Goal: Complete application form: Complete application form

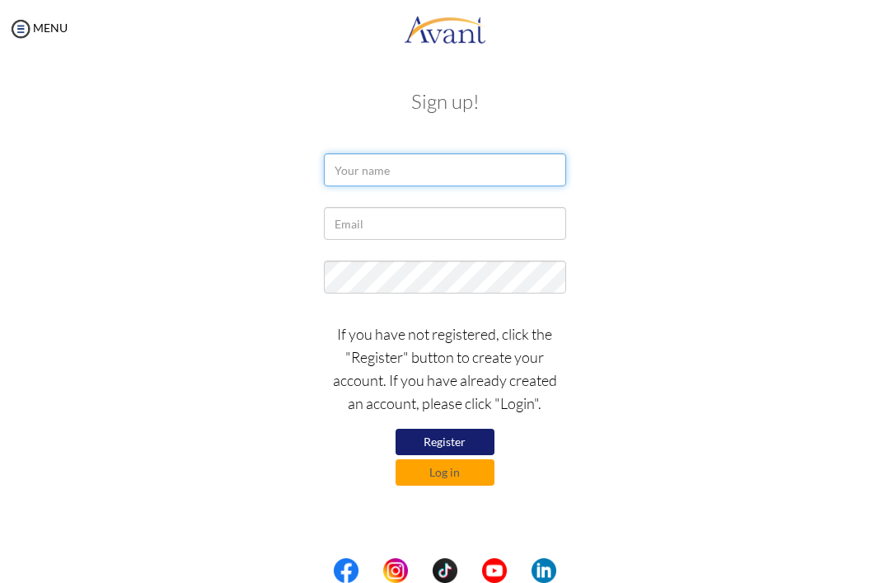
click at [508, 170] on input "text" at bounding box center [444, 169] width 241 height 33
type input "Resther [PERSON_NAME]"
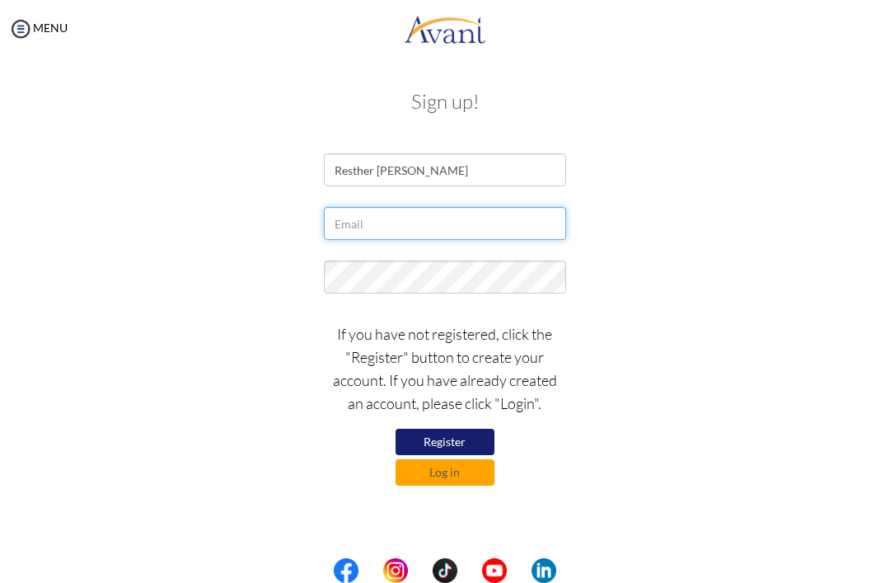
click at [490, 236] on input "text" at bounding box center [444, 223] width 241 height 33
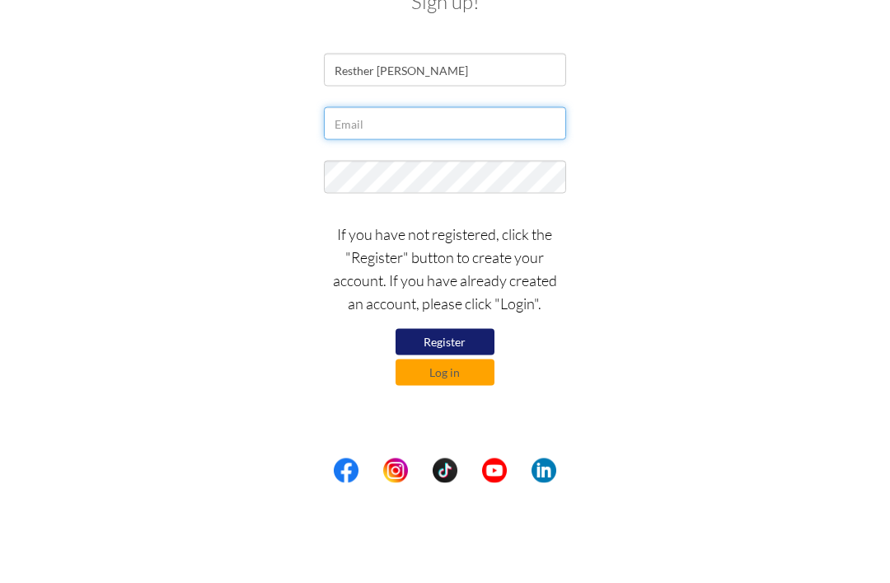
type input "[EMAIL_ADDRESS][PERSON_NAME][DOMAIN_NAME]"
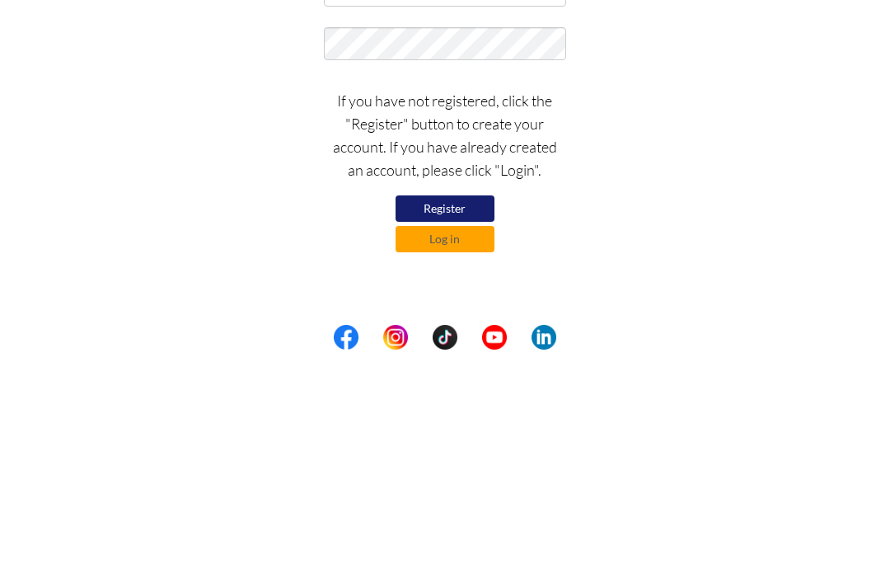
click at [476, 429] on button "Register" at bounding box center [445, 442] width 99 height 26
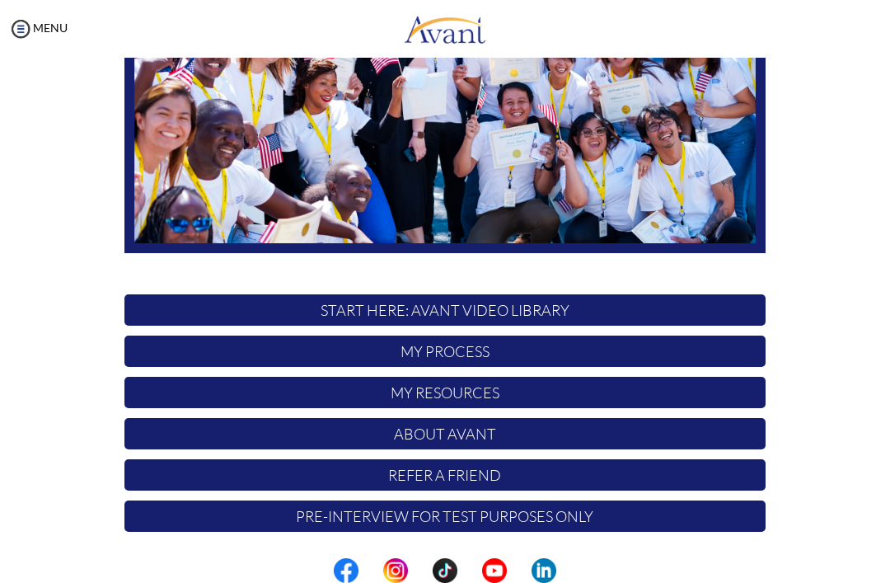
scroll to position [255, 0]
click at [717, 514] on p "Pre-Interview for test purposes only" at bounding box center [444, 515] width 641 height 31
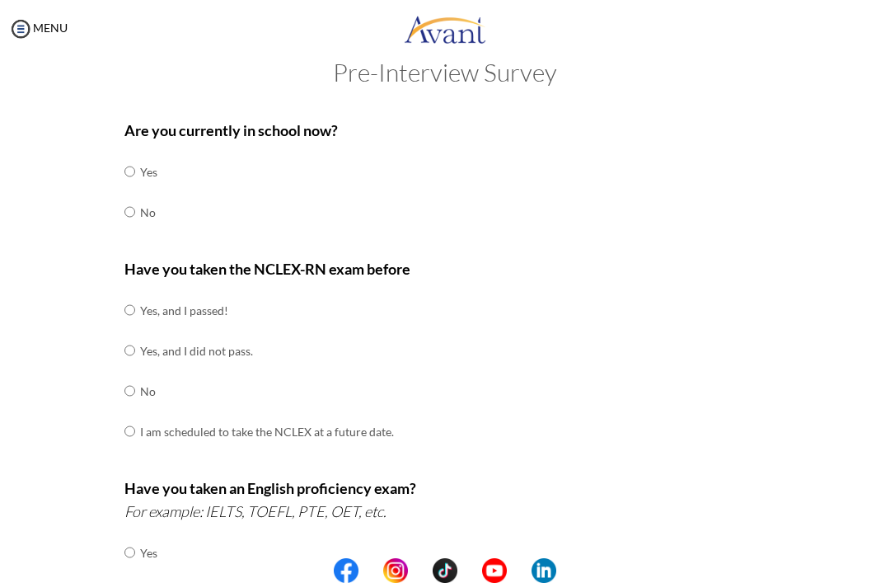
scroll to position [35, 0]
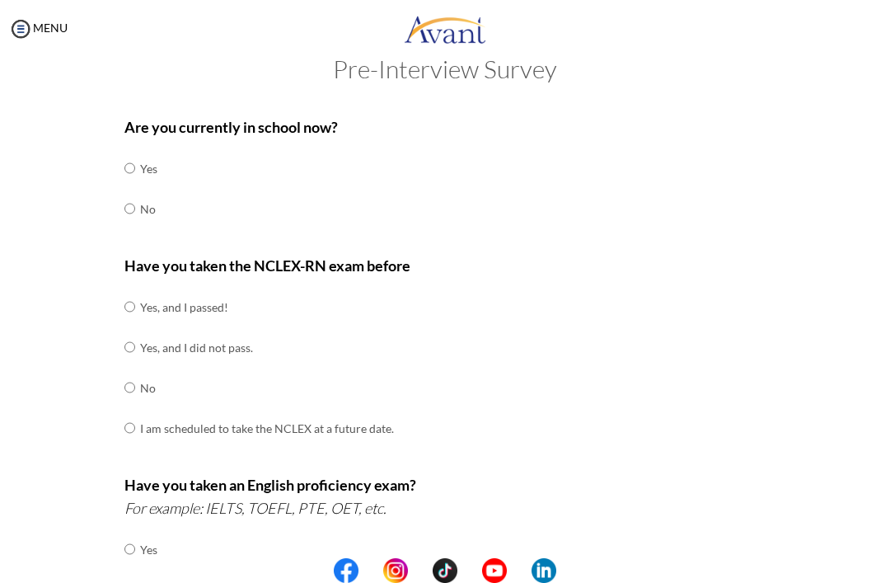
click at [135, 201] on input "radio" at bounding box center [129, 208] width 11 height 33
radio input "true"
click at [135, 378] on input "radio" at bounding box center [129, 387] width 11 height 33
radio input "true"
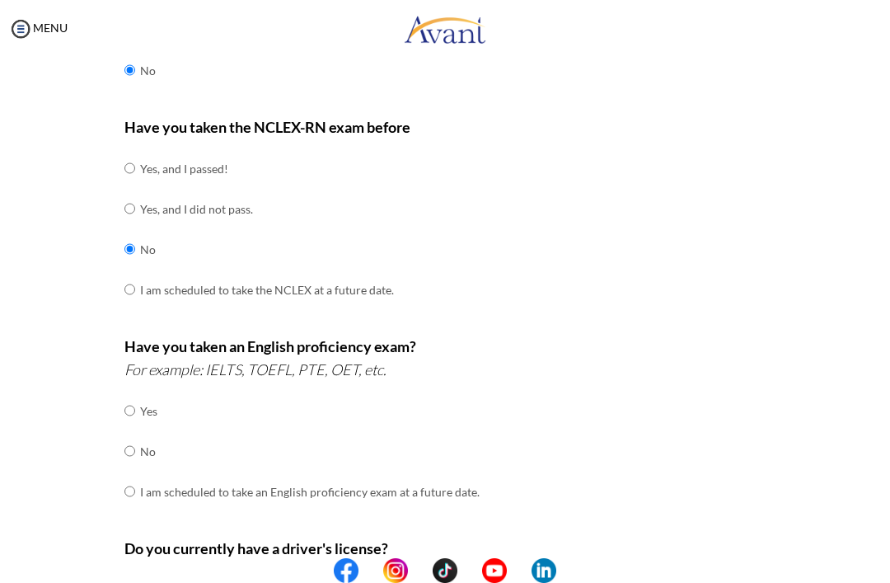
scroll to position [177, 0]
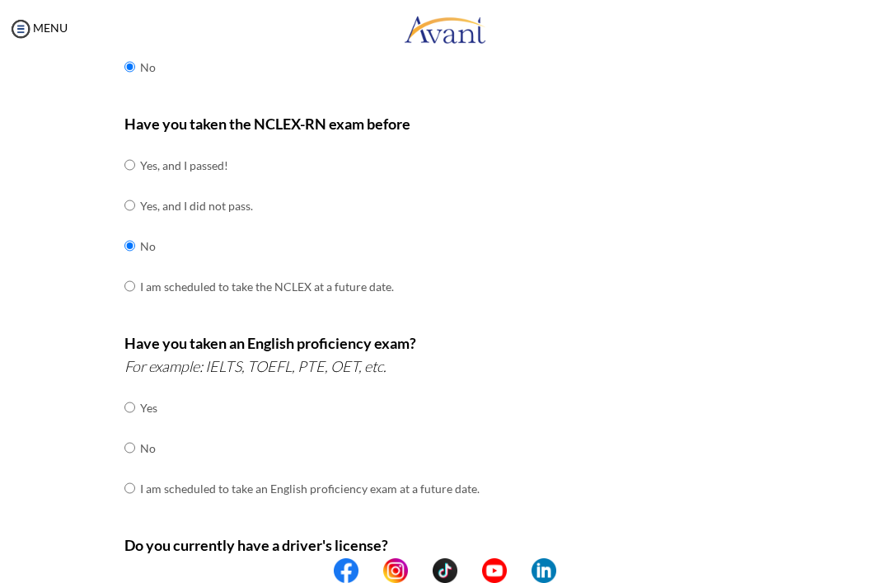
click at [345, 280] on td "I am scheduled to take the NCLEX at a future date." at bounding box center [267, 286] width 254 height 40
click at [149, 283] on td "I am scheduled to take the NCLEX at a future date." at bounding box center [267, 286] width 254 height 40
click at [135, 280] on input "radio" at bounding box center [129, 285] width 11 height 33
radio input "true"
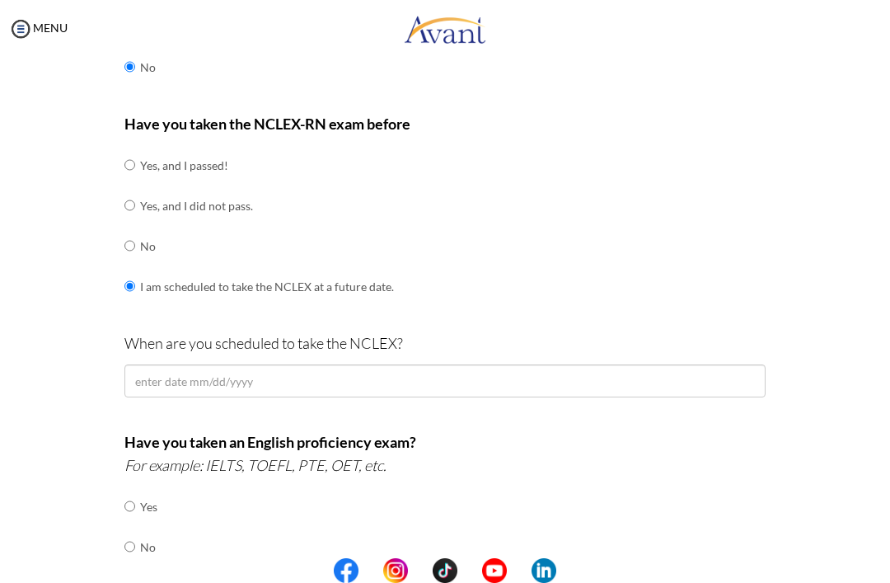
click at [127, 243] on input "radio" at bounding box center [129, 245] width 11 height 33
radio input "true"
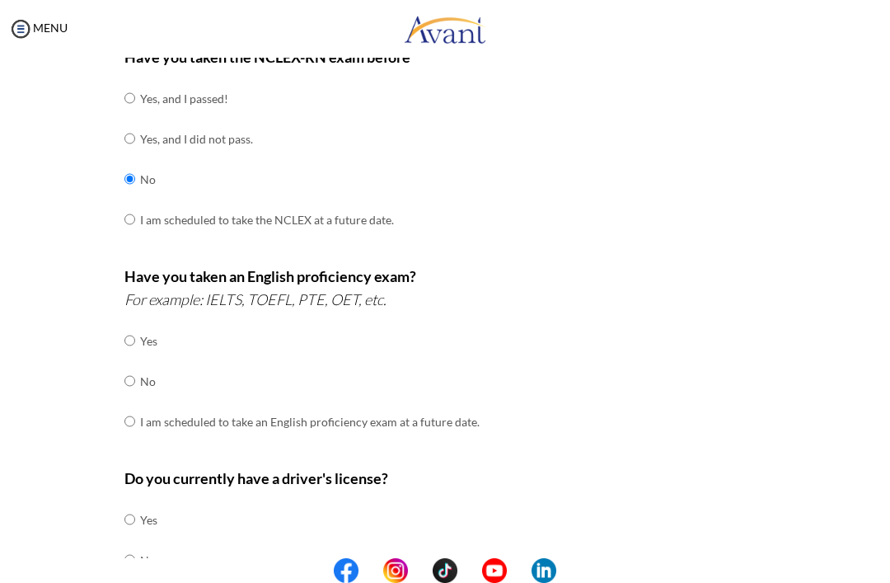
scroll to position [246, 0]
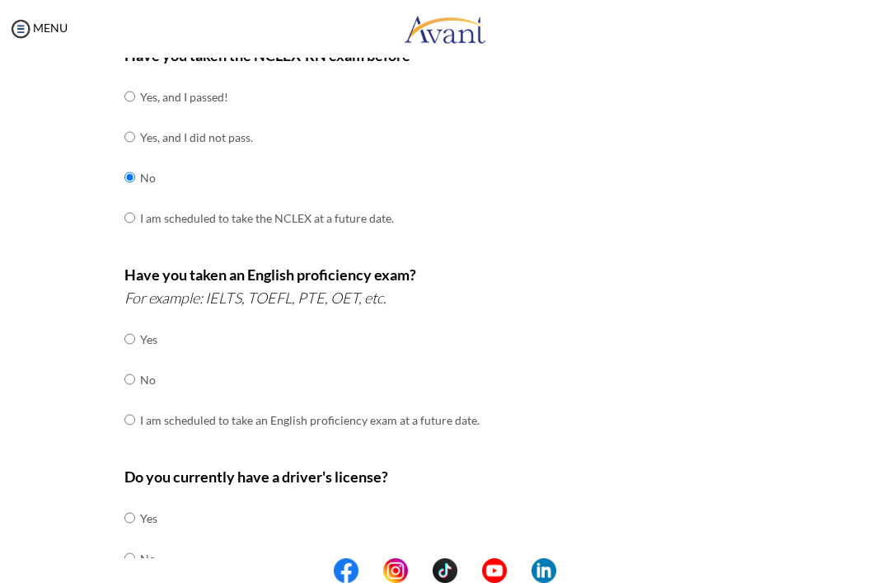
click at [135, 377] on input "radio" at bounding box center [129, 379] width 11 height 33
radio input "true"
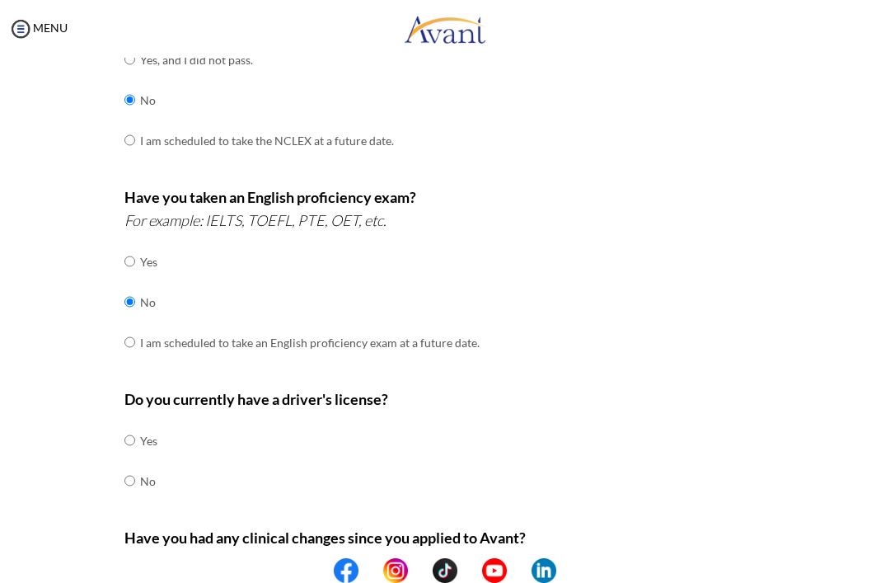
scroll to position [330, 0]
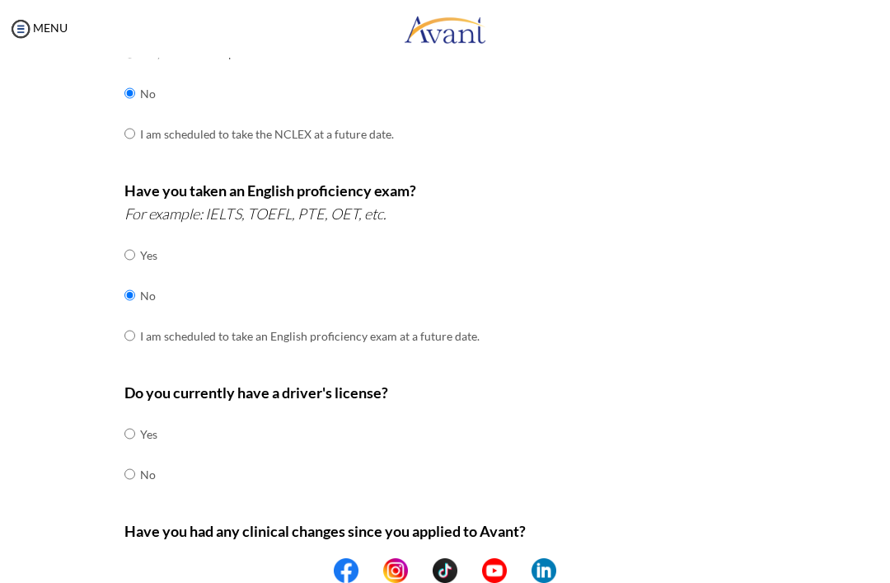
click at [135, 464] on input "radio" at bounding box center [129, 473] width 11 height 33
radio input "true"
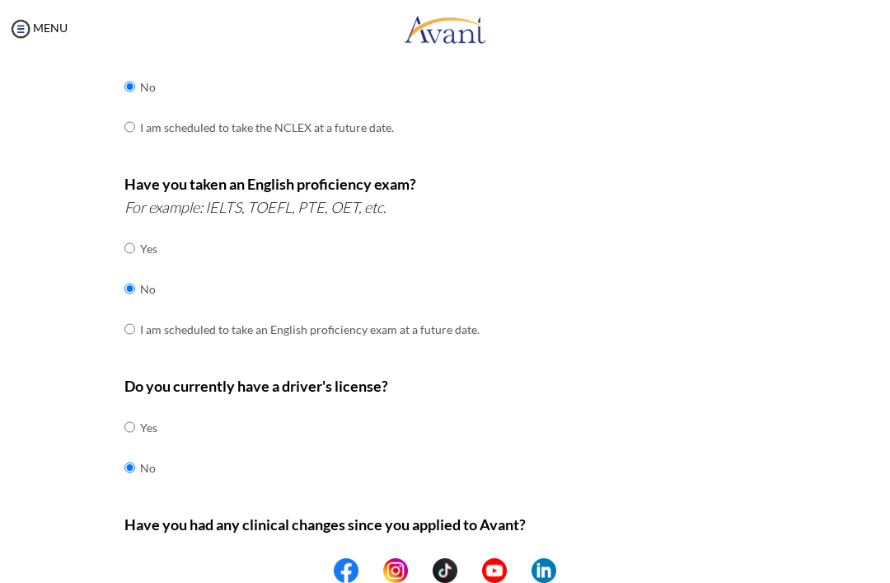
click at [805, 321] on div "Are you currently in school now? Yes No Have you taken the NCLEX-RN exam before…" at bounding box center [444, 241] width 799 height 871
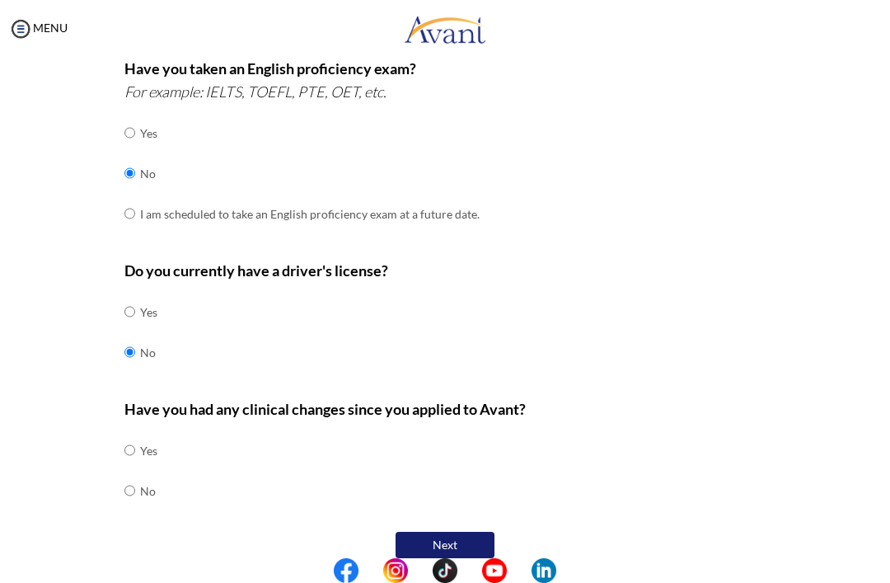
scroll to position [451, 0]
click at [129, 475] on input "radio" at bounding box center [129, 491] width 11 height 33
radio input "true"
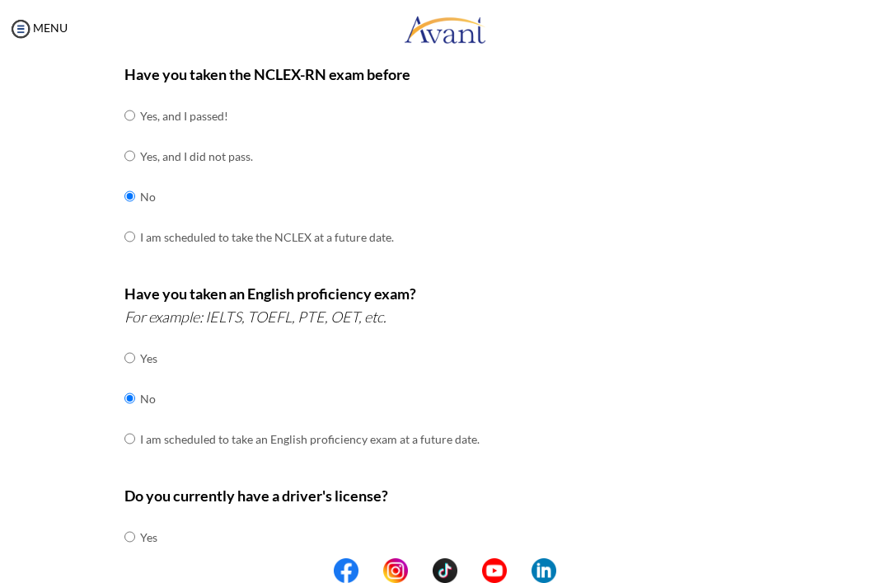
scroll to position [228, 0]
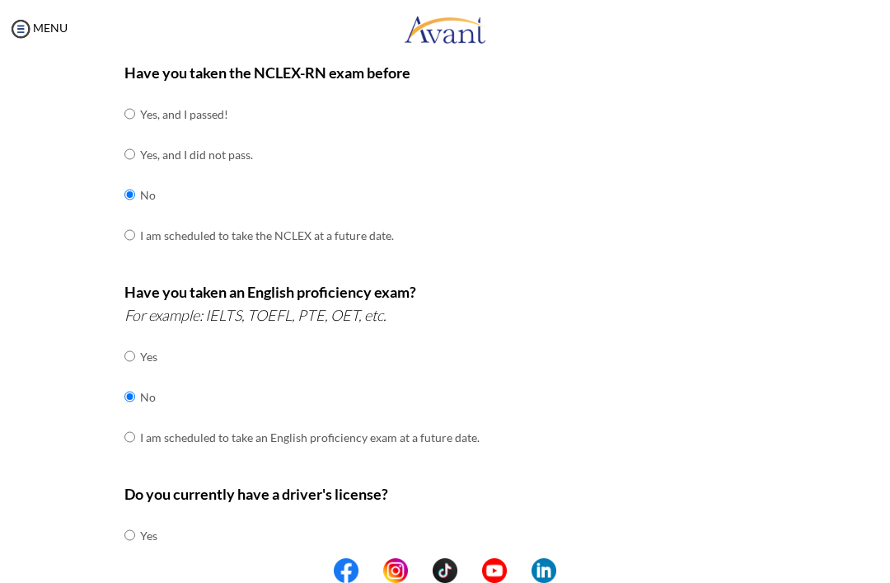
click at [135, 223] on input "radio" at bounding box center [129, 234] width 11 height 33
radio input "true"
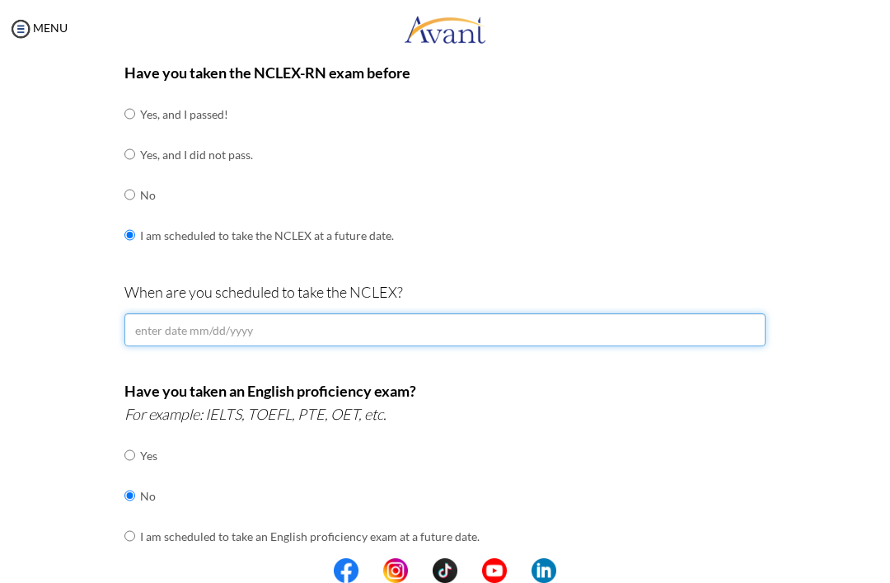
click at [437, 317] on input "text" at bounding box center [444, 329] width 641 height 33
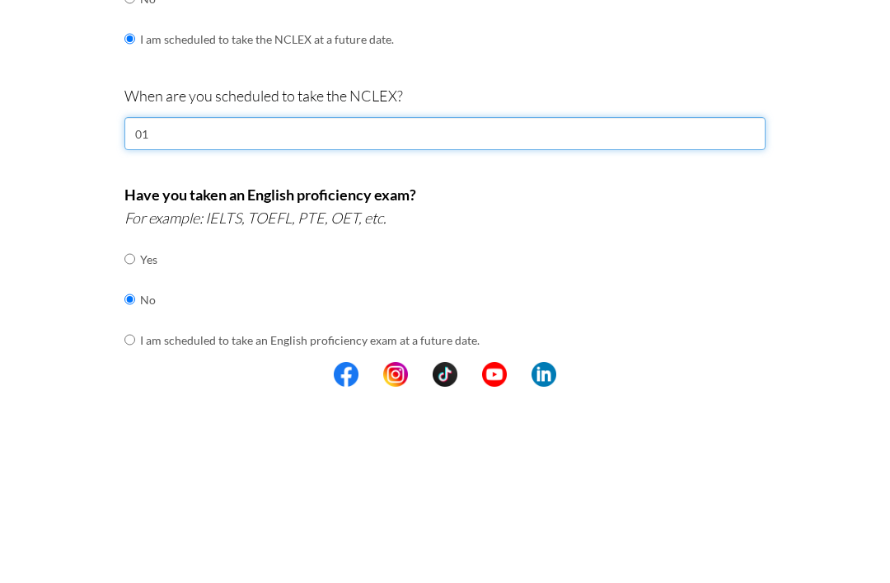
type input "0"
type input "1"
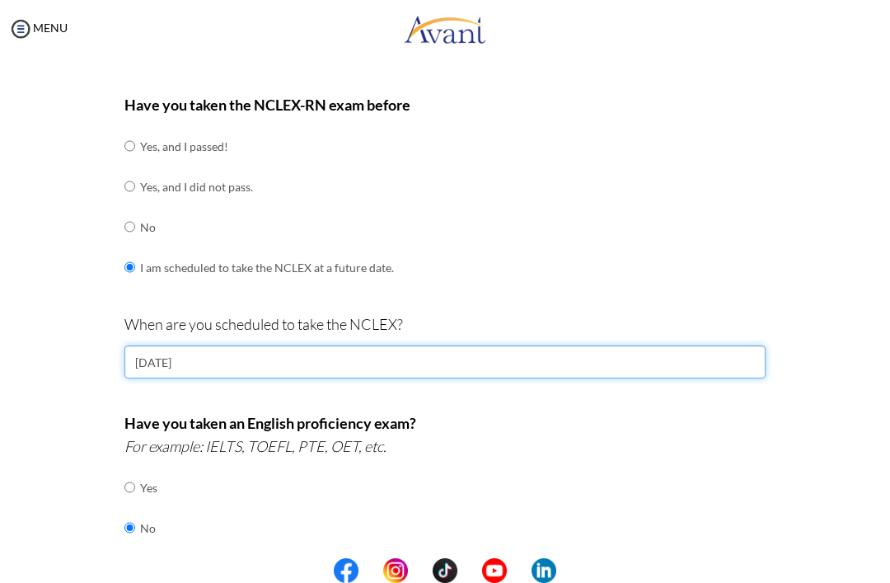
scroll to position [197, 0]
click at [639, 349] on input "12/11/2025" at bounding box center [444, 360] width 641 height 33
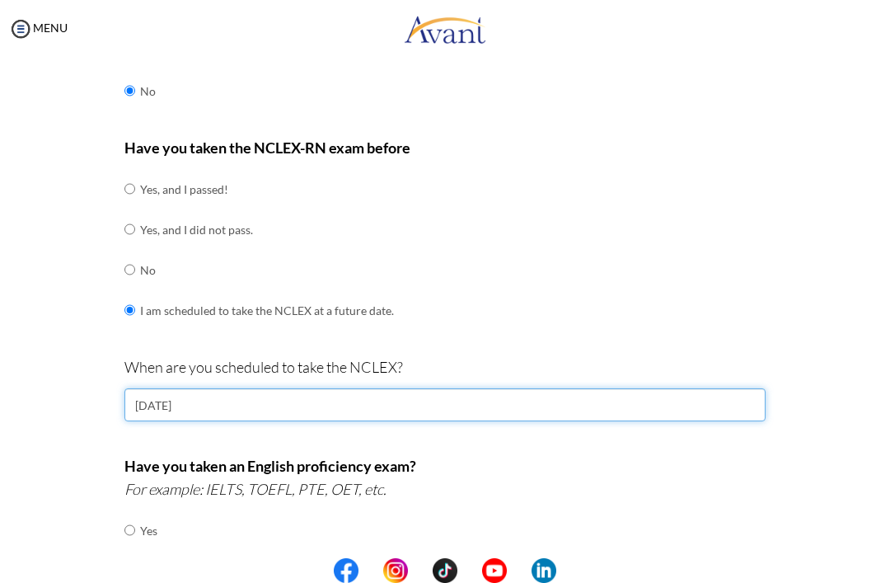
scroll to position [153, 0]
click at [578, 388] on input "12/11/2025" at bounding box center [444, 404] width 641 height 33
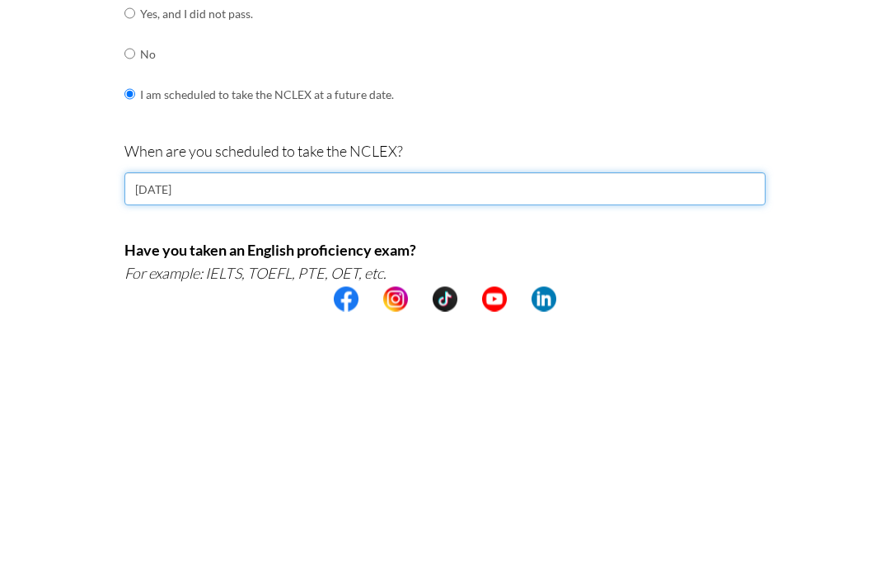
scroll to position [94, 0]
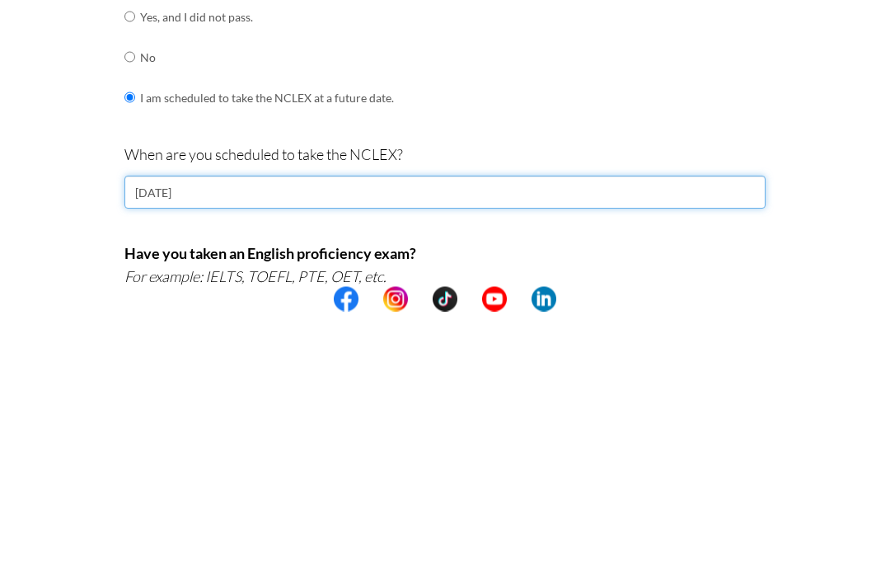
type input "12/11/2025"
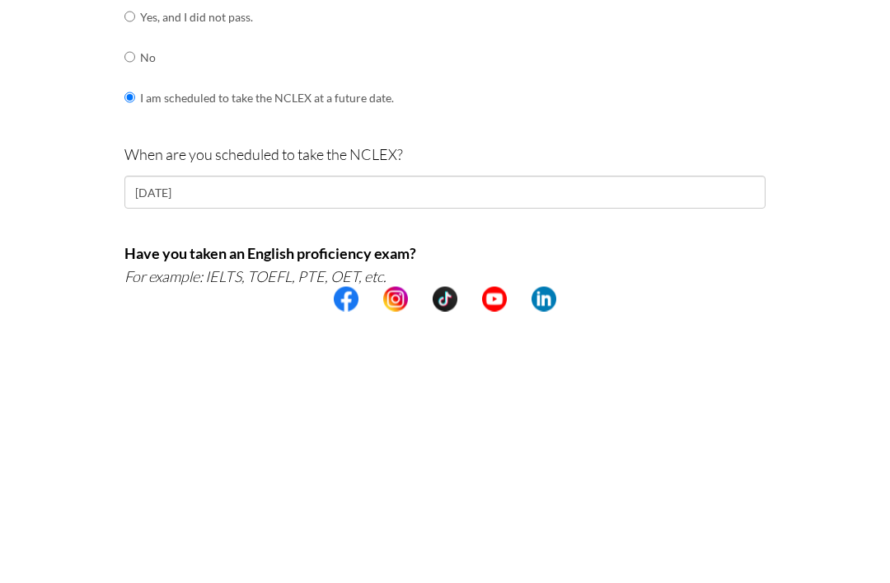
click at [135, 312] on input "radio" at bounding box center [129, 328] width 11 height 33
radio input "true"
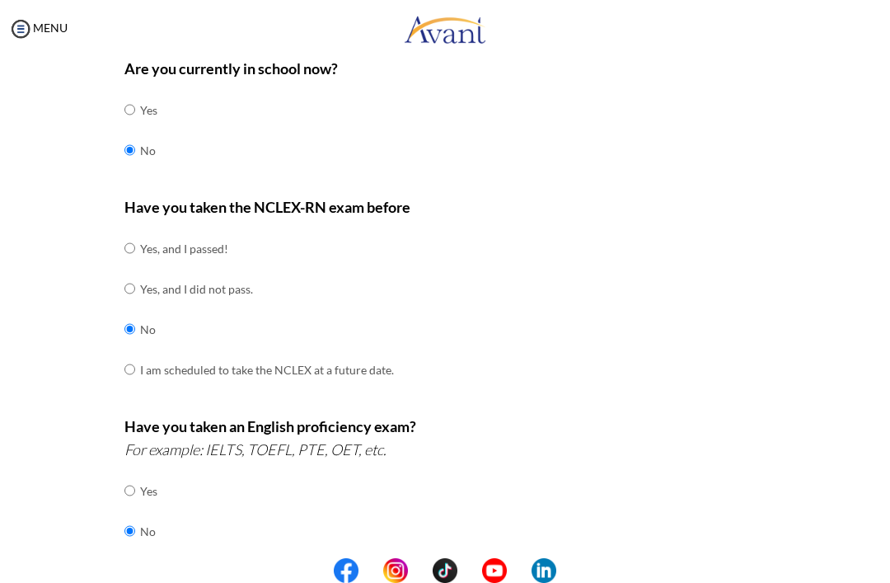
click at [125, 312] on input "radio" at bounding box center [129, 328] width 11 height 33
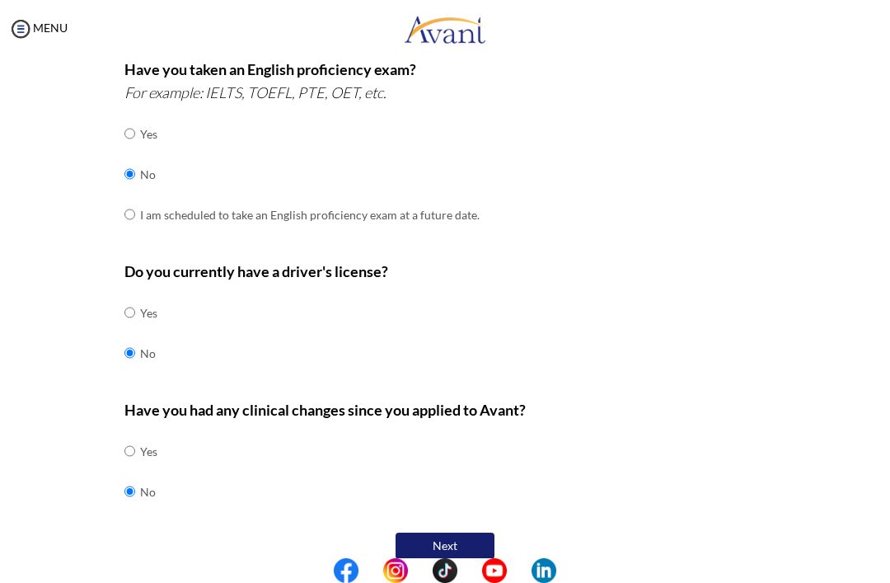
click at [466, 532] on button "Next" at bounding box center [445, 545] width 99 height 26
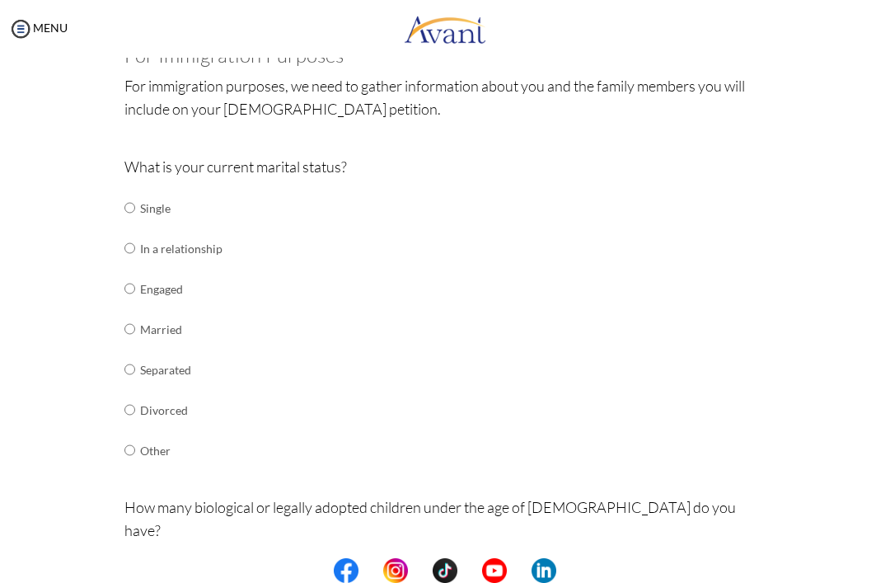
scroll to position [142, 0]
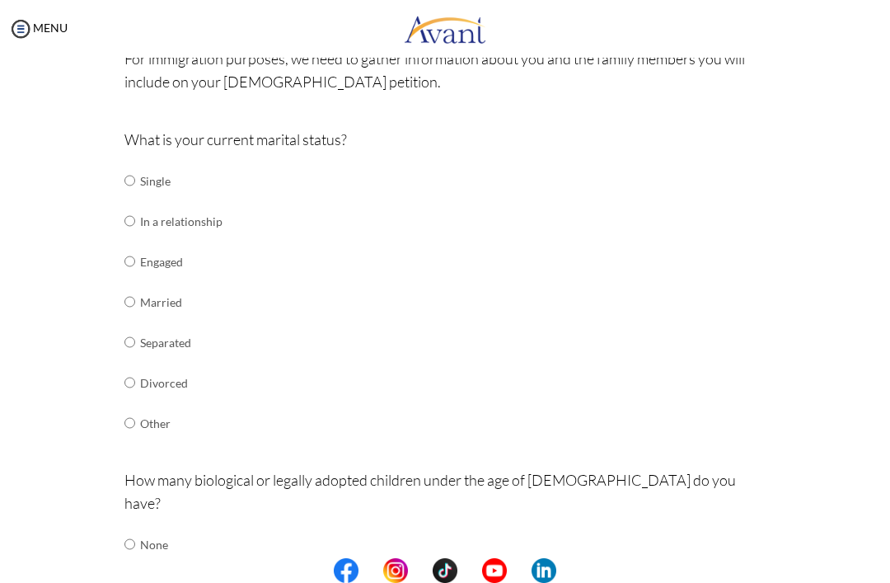
click at [129, 188] on input "radio" at bounding box center [129, 180] width 11 height 33
radio input "true"
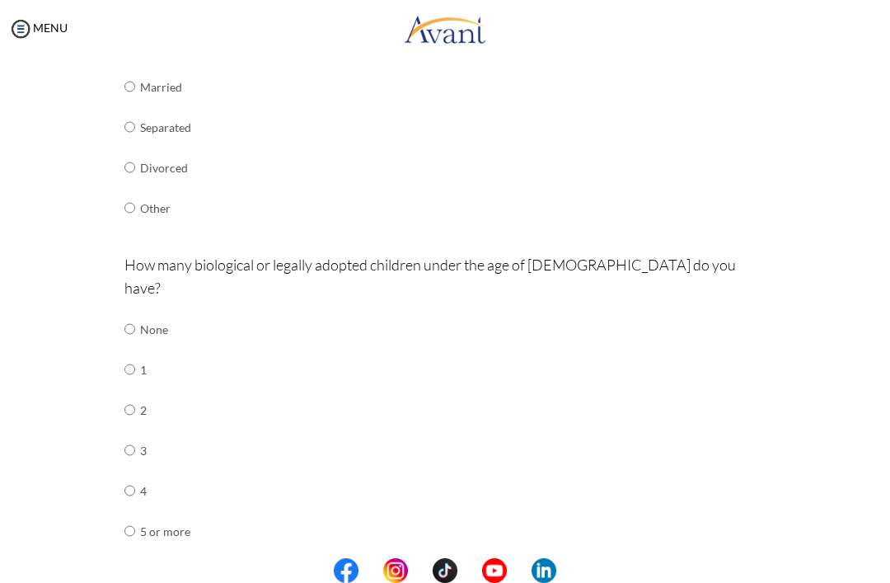
scroll to position [358, 0]
click at [133, 312] on input "radio" at bounding box center [129, 328] width 11 height 33
radio input "true"
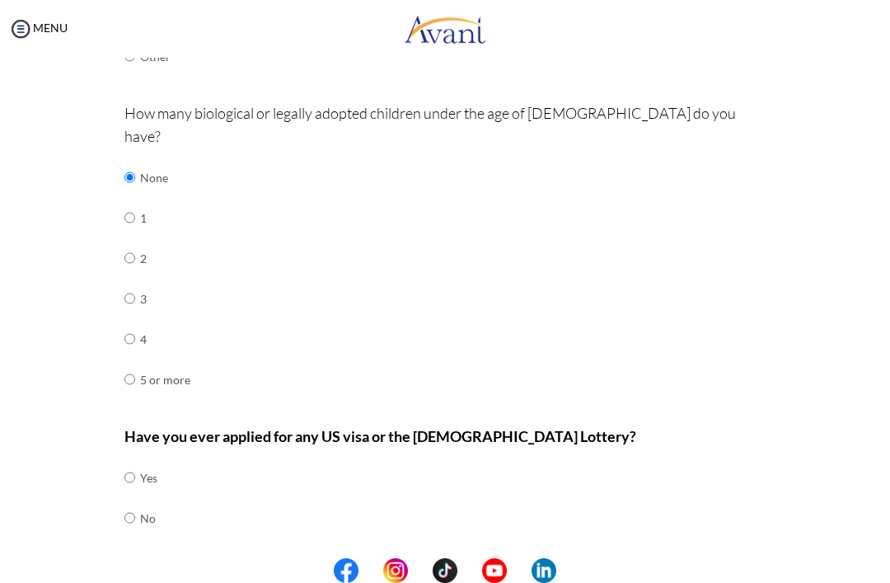
scroll to position [508, 0]
click at [135, 501] on input "radio" at bounding box center [129, 517] width 11 height 33
radio input "true"
click at [519, 559] on button "Next" at bounding box center [498, 572] width 99 height 26
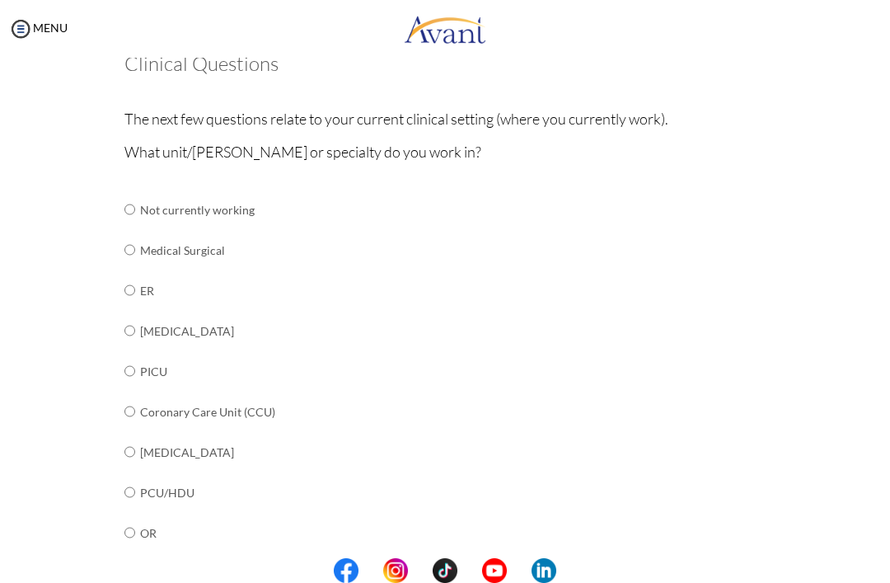
scroll to position [107, 0]
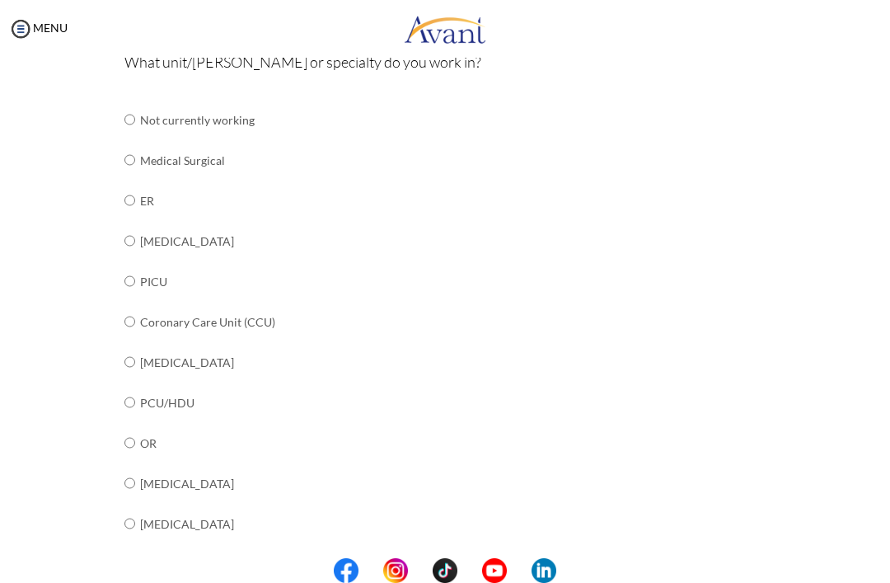
click at [135, 198] on input "radio" at bounding box center [129, 200] width 11 height 33
radio input "true"
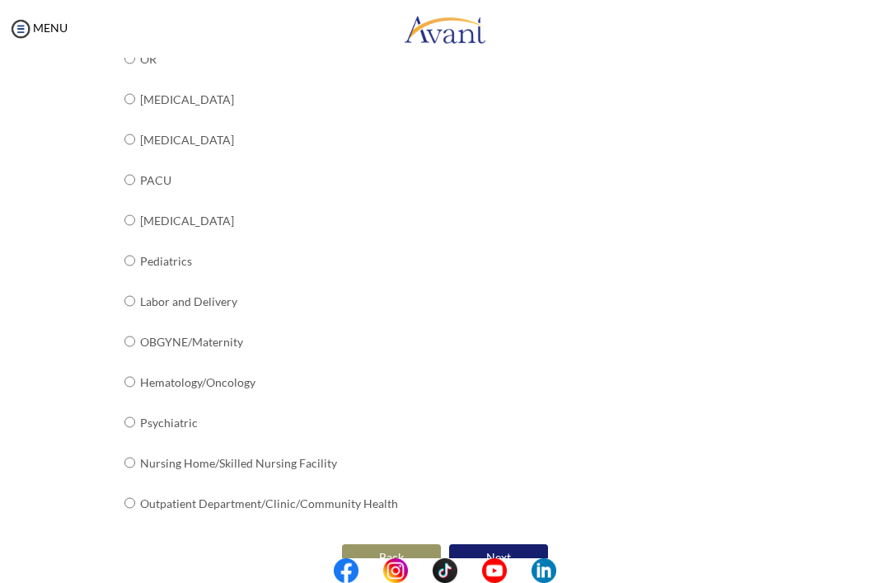
click at [521, 544] on button "Next" at bounding box center [498, 557] width 99 height 26
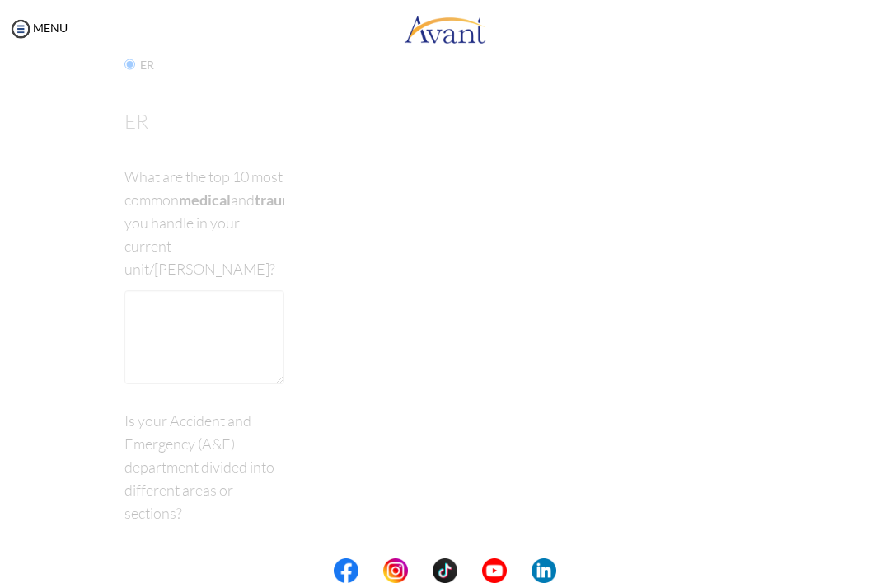
scroll to position [33, 0]
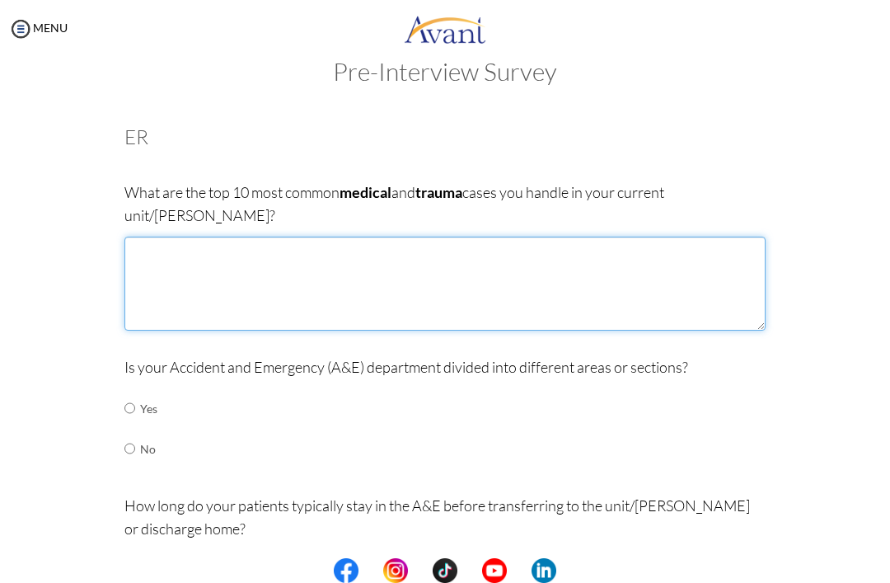
click at [738, 260] on textarea at bounding box center [444, 284] width 641 height 94
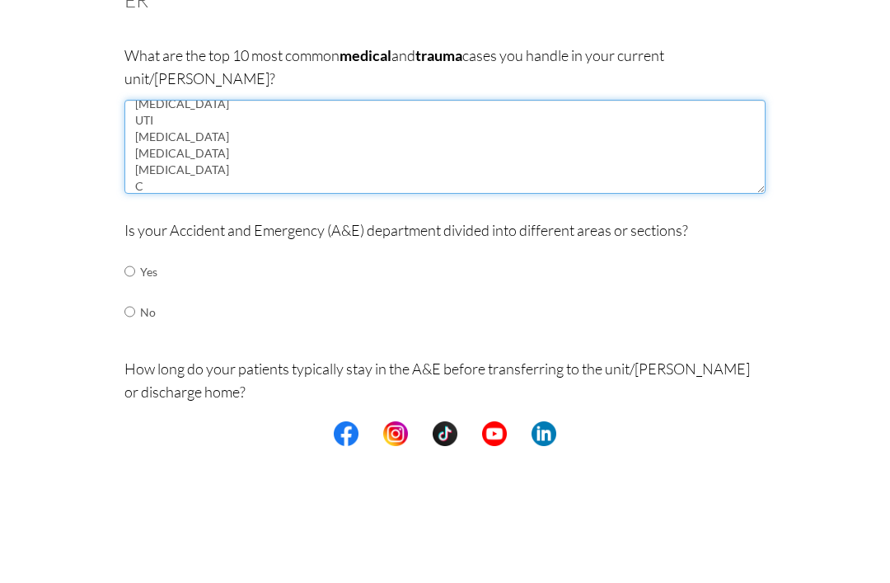
scroll to position [59, 0]
click at [660, 237] on textarea "Hypertension Stroke MI Asthma UTI Fractures Pneumonia Diabetes CKD" at bounding box center [444, 284] width 641 height 94
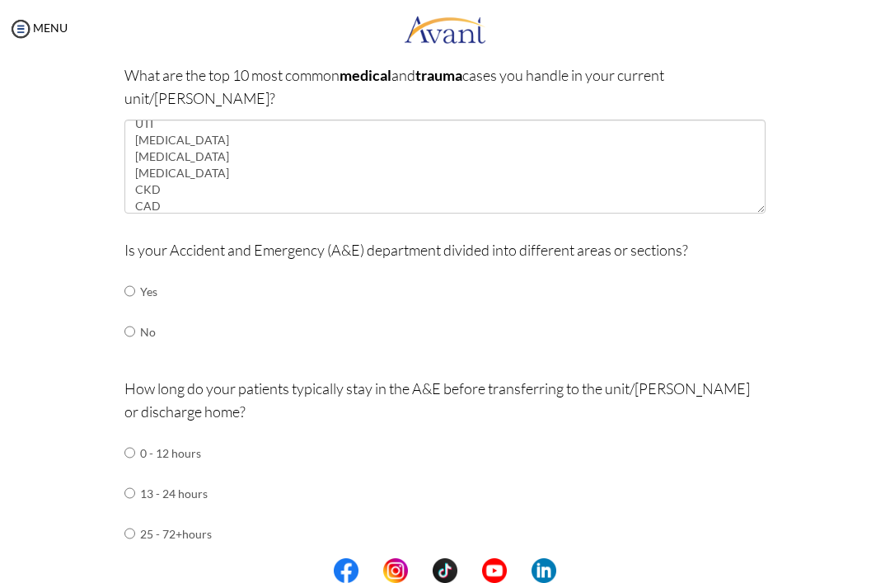
scroll to position [152, 0]
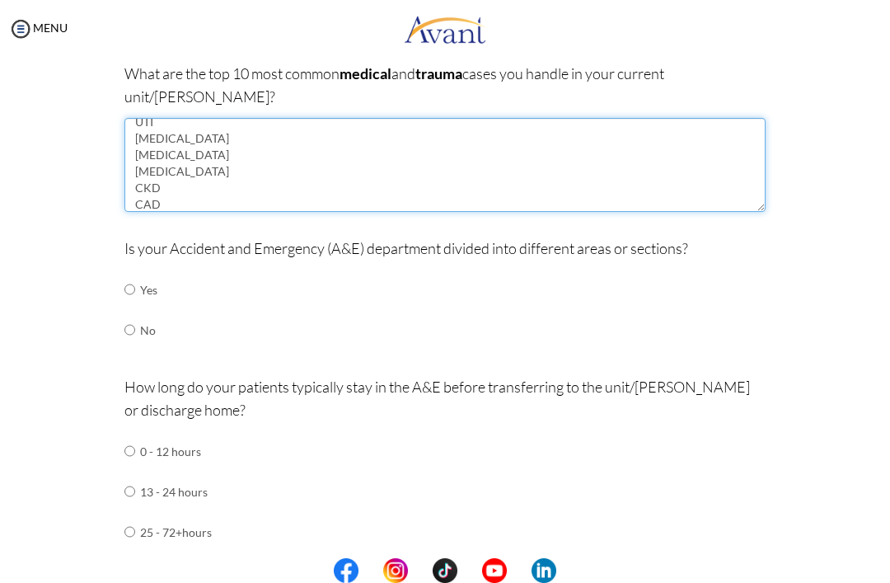
type textarea "Hypertension Stroke MI Asthma UTI Fractures Pneumonia Diabetes CKD CAD"
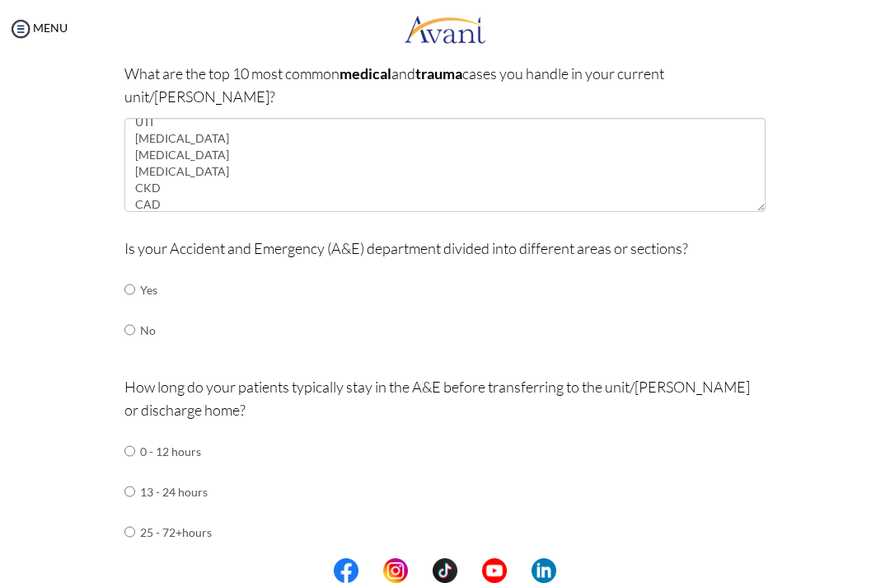
click at [132, 273] on input "radio" at bounding box center [129, 289] width 11 height 33
radio input "true"
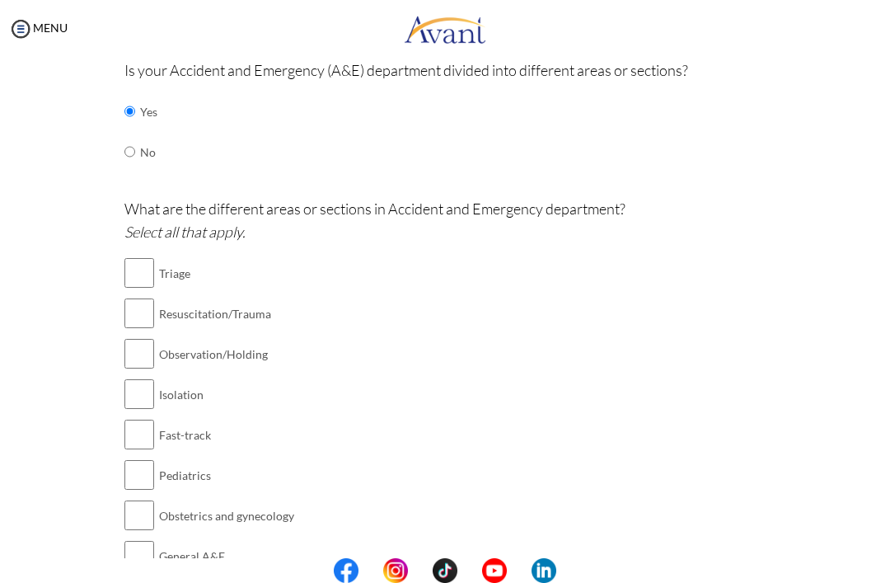
scroll to position [368, 0]
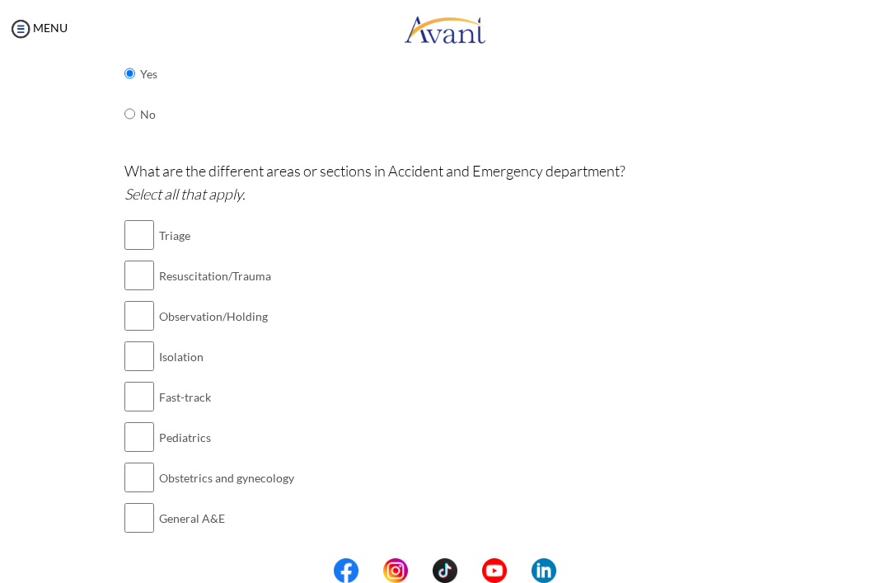
click at [136, 218] on input "checkbox" at bounding box center [139, 234] width 30 height 33
checkbox input "true"
click at [130, 262] on input "checkbox" at bounding box center [139, 275] width 30 height 33
checkbox input "true"
click at [134, 299] on input "checkbox" at bounding box center [139, 315] width 30 height 33
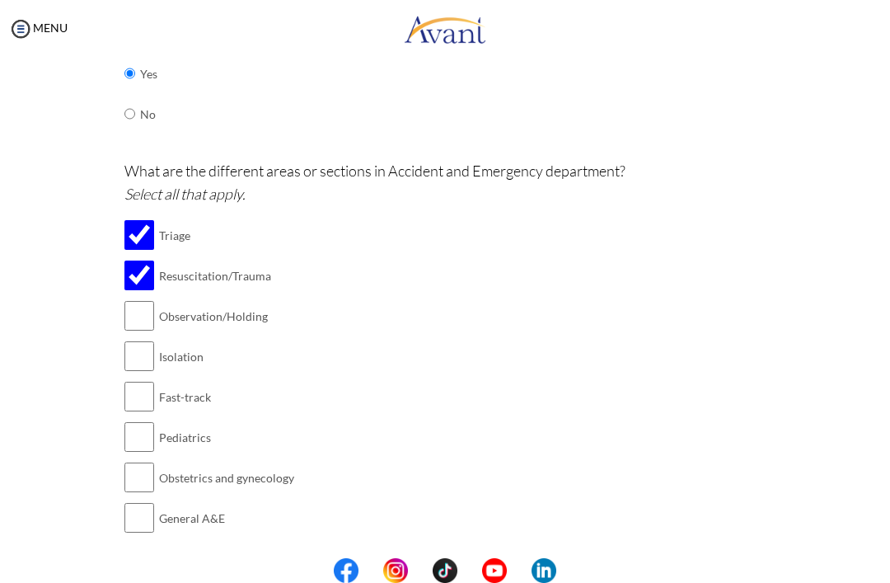
checkbox input "true"
click at [141, 380] on input "checkbox" at bounding box center [139, 396] width 30 height 33
checkbox input "true"
click at [134, 340] on input "checkbox" at bounding box center [139, 356] width 30 height 33
checkbox input "true"
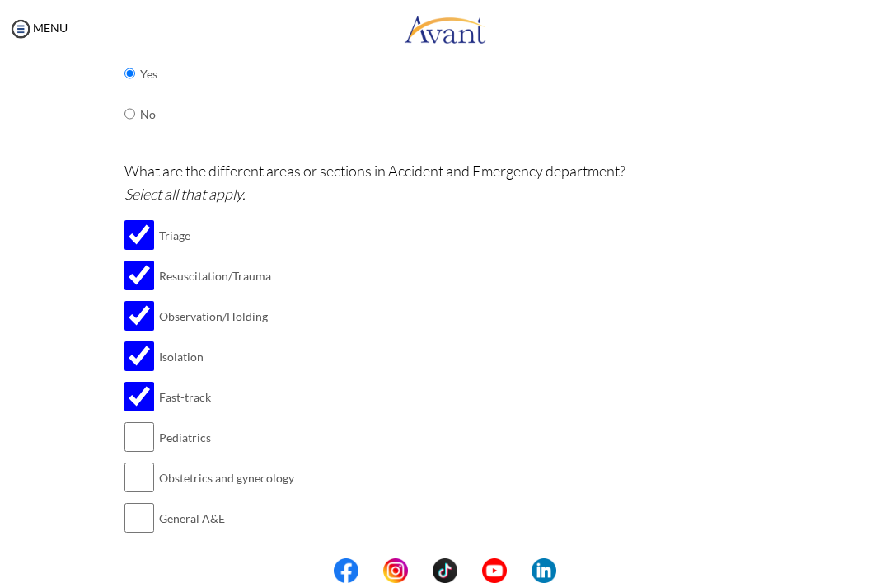
click at [138, 380] on input "checkbox" at bounding box center [139, 396] width 30 height 33
checkbox input "false"
click at [131, 420] on input "checkbox" at bounding box center [139, 436] width 30 height 33
checkbox input "true"
click at [136, 461] on input "checkbox" at bounding box center [139, 477] width 30 height 33
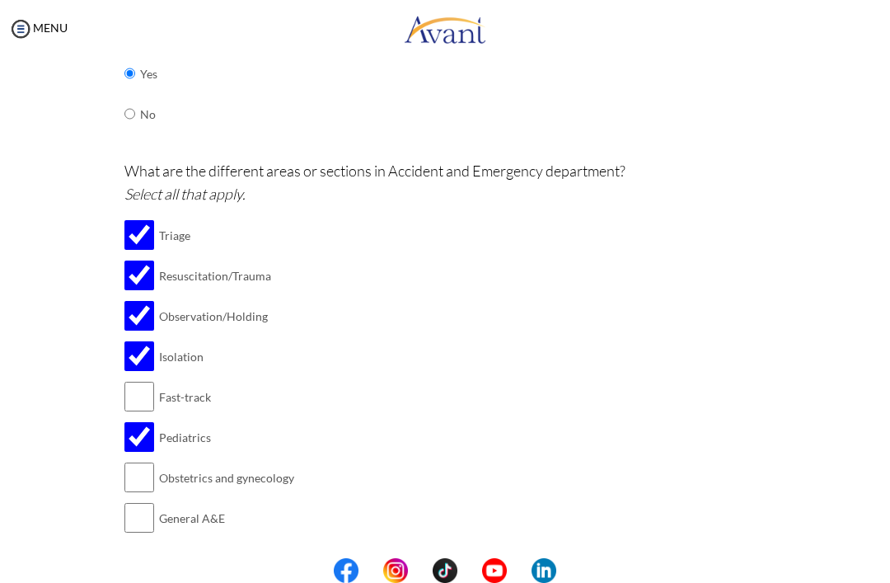
checkbox input "true"
click at [137, 501] on input "checkbox" at bounding box center [139, 517] width 30 height 33
checkbox input "true"
click at [134, 461] on input "checkbox" at bounding box center [139, 477] width 30 height 33
checkbox input "false"
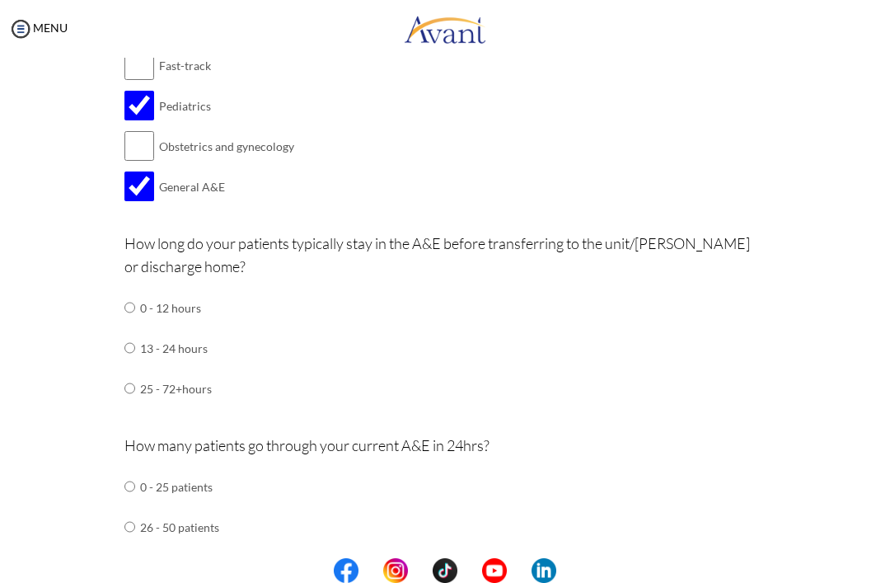
scroll to position [700, 0]
click at [126, 290] on input "radio" at bounding box center [129, 306] width 11 height 33
radio input "true"
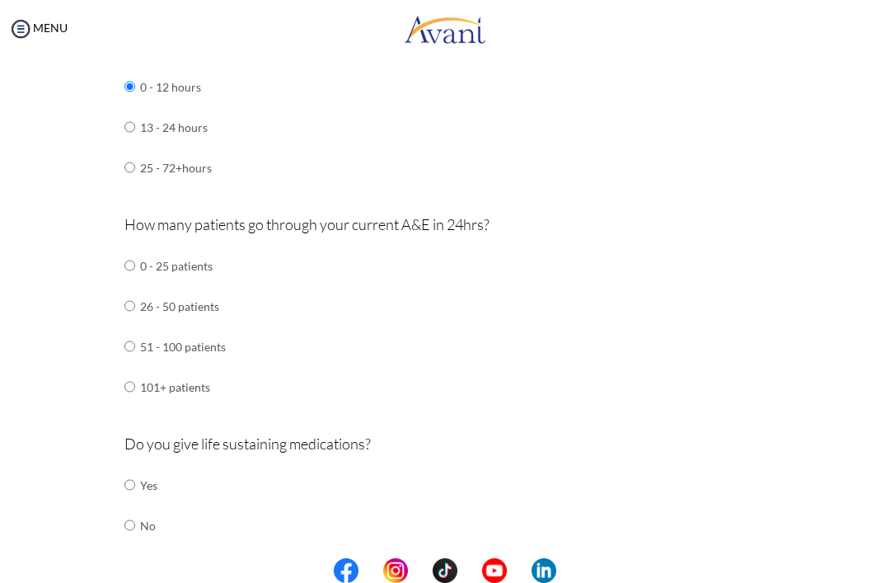
scroll to position [922, 0]
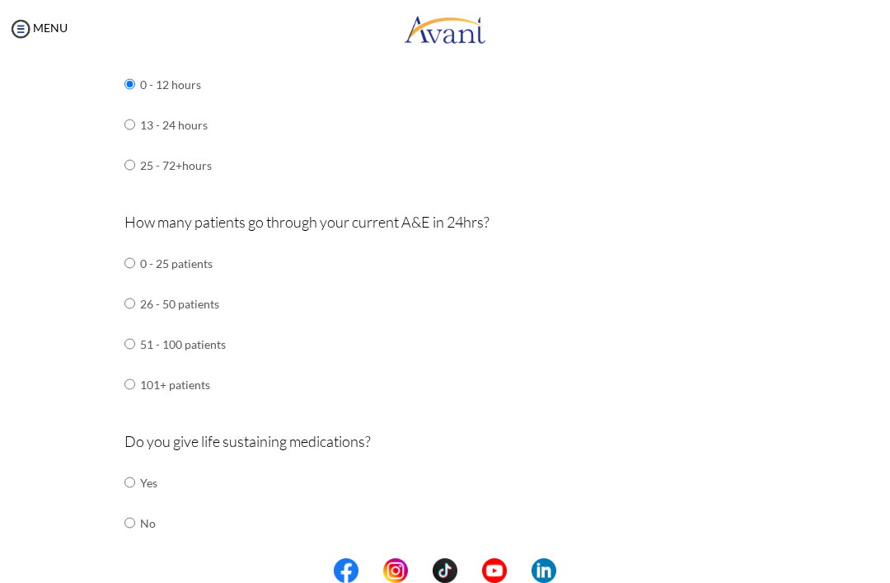
click at [133, 327] on input "radio" at bounding box center [129, 343] width 11 height 33
radio input "true"
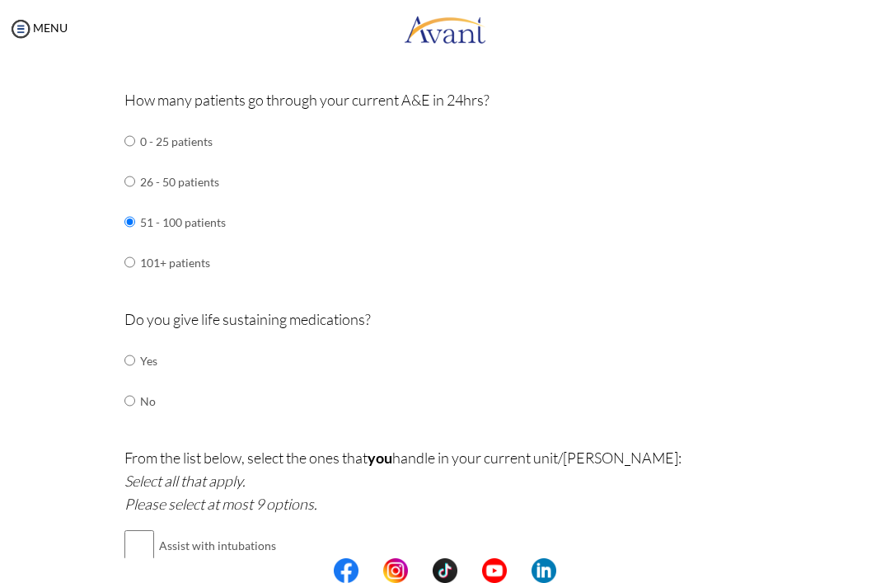
click at [130, 344] on input "radio" at bounding box center [129, 360] width 11 height 33
radio input "true"
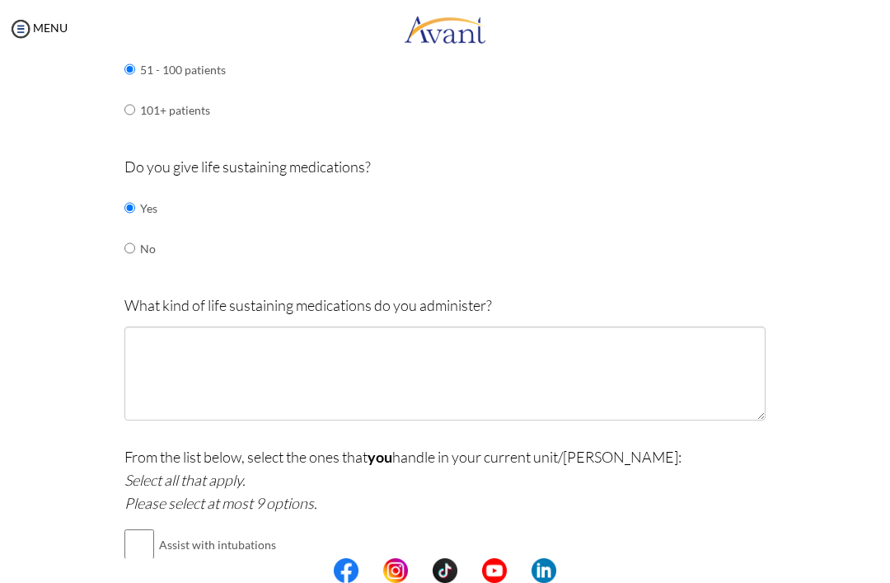
scroll to position [1198, 0]
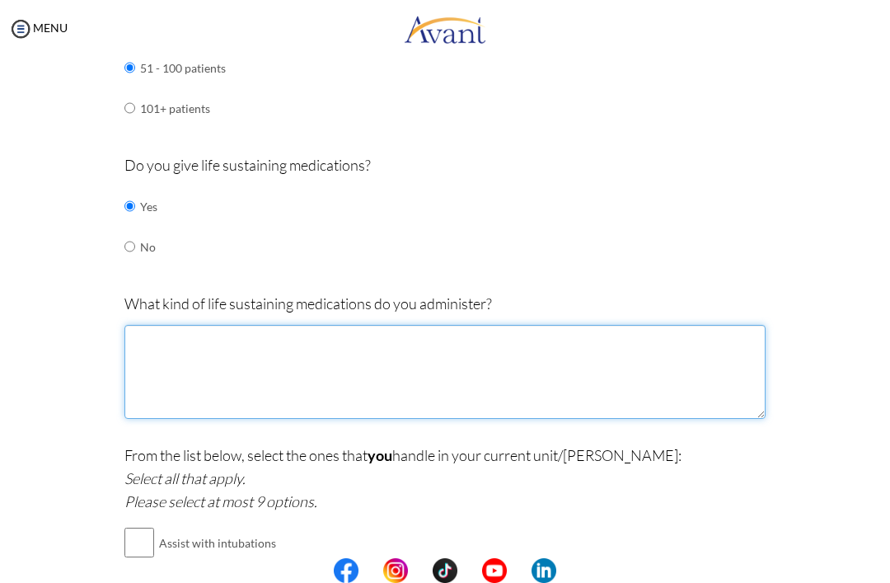
click at [152, 325] on textarea at bounding box center [444, 372] width 641 height 94
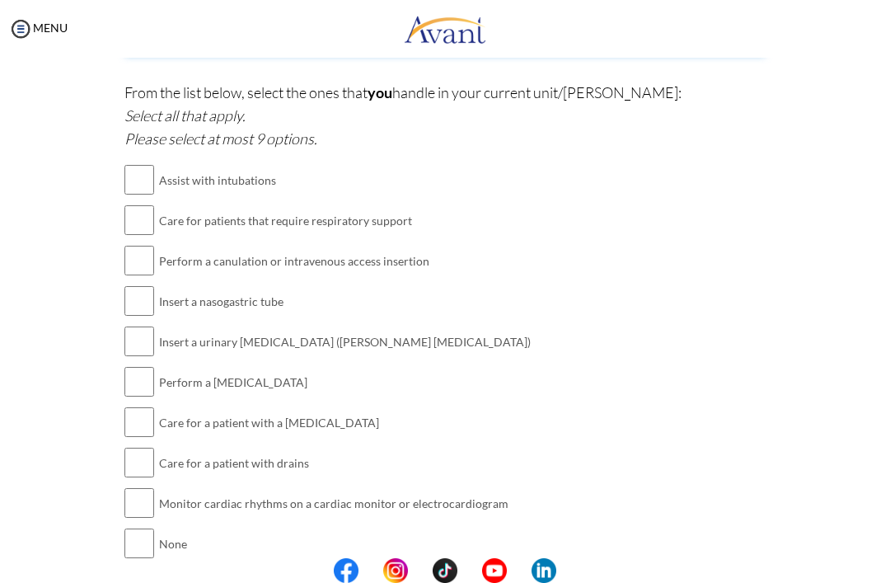
scroll to position [1567, 0]
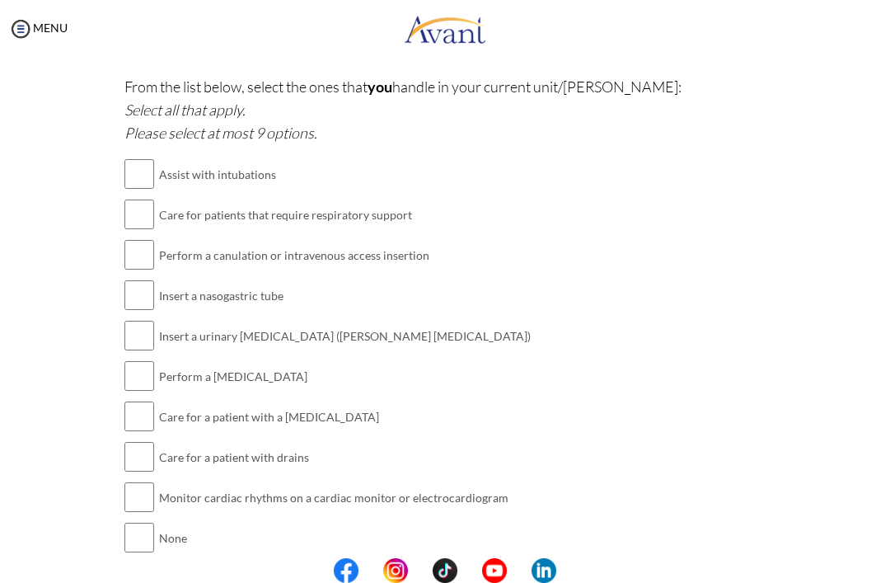
type textarea "Epinephrine Lidocaine Amidarone NaBicarb Dobutamine Adenosine"
click at [148, 198] on input "checkbox" at bounding box center [139, 214] width 30 height 33
checkbox input "true"
click at [140, 238] on input "checkbox" at bounding box center [139, 254] width 30 height 33
checkbox input "true"
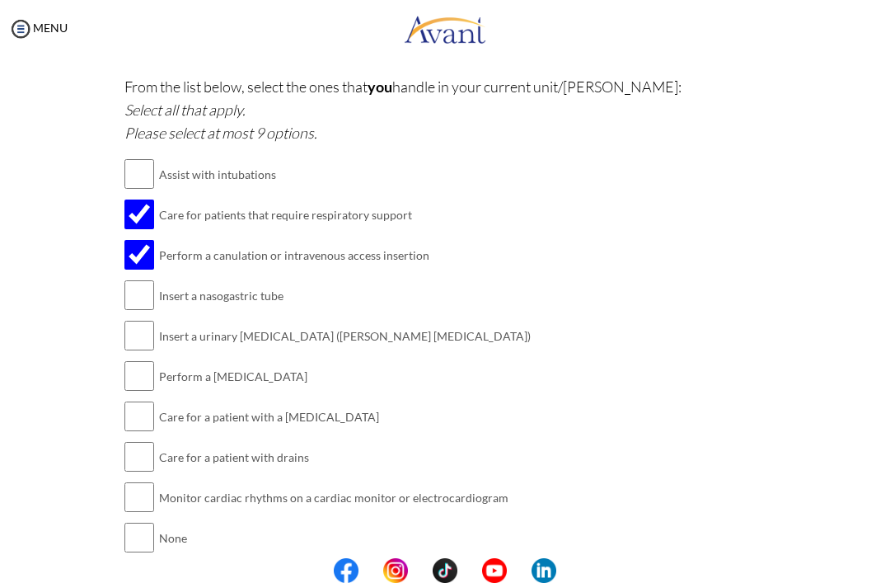
click at [134, 279] on input "checkbox" at bounding box center [139, 295] width 30 height 33
checkbox input "true"
click at [133, 319] on input "checkbox" at bounding box center [139, 335] width 30 height 33
checkbox input "true"
click at [140, 359] on input "checkbox" at bounding box center [139, 375] width 30 height 33
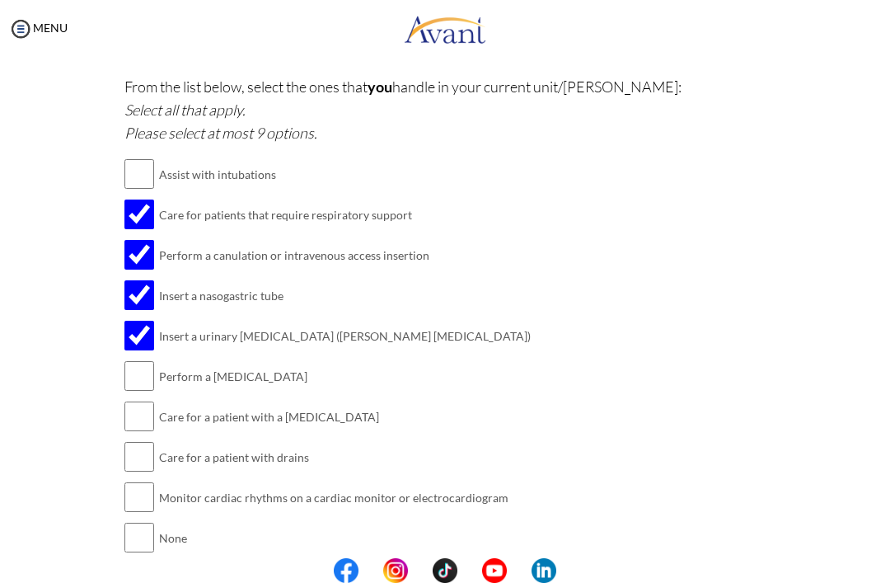
checkbox input "true"
click at [143, 400] on input "checkbox" at bounding box center [139, 416] width 30 height 33
checkbox input "true"
click at [141, 440] on input "checkbox" at bounding box center [139, 456] width 30 height 33
checkbox input "true"
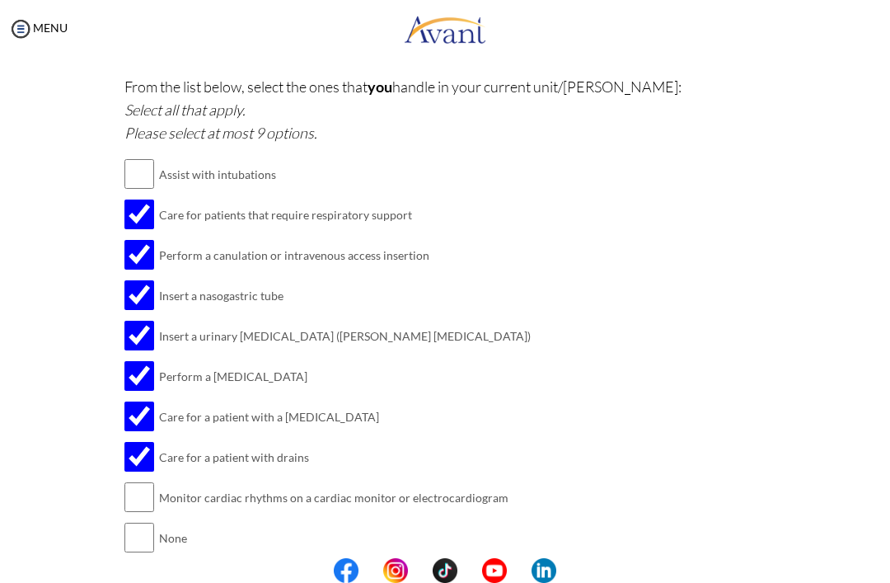
click at [138, 480] on input "checkbox" at bounding box center [139, 496] width 30 height 33
checkbox input "true"
click at [135, 521] on input "checkbox" at bounding box center [139, 537] width 30 height 33
click at [137, 521] on input "checkbox" at bounding box center [139, 537] width 30 height 33
checkbox input "false"
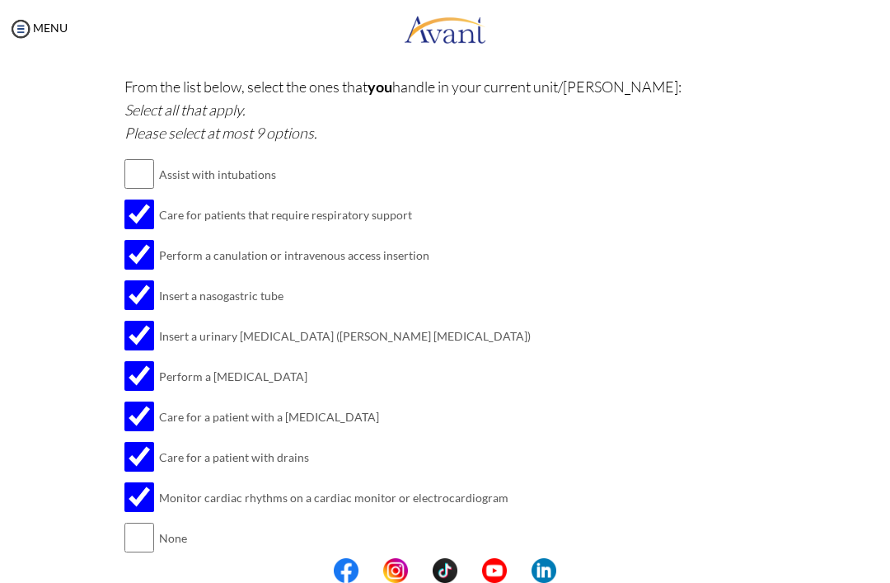
click at [143, 157] on input "checkbox" at bounding box center [139, 173] width 30 height 33
checkbox input "true"
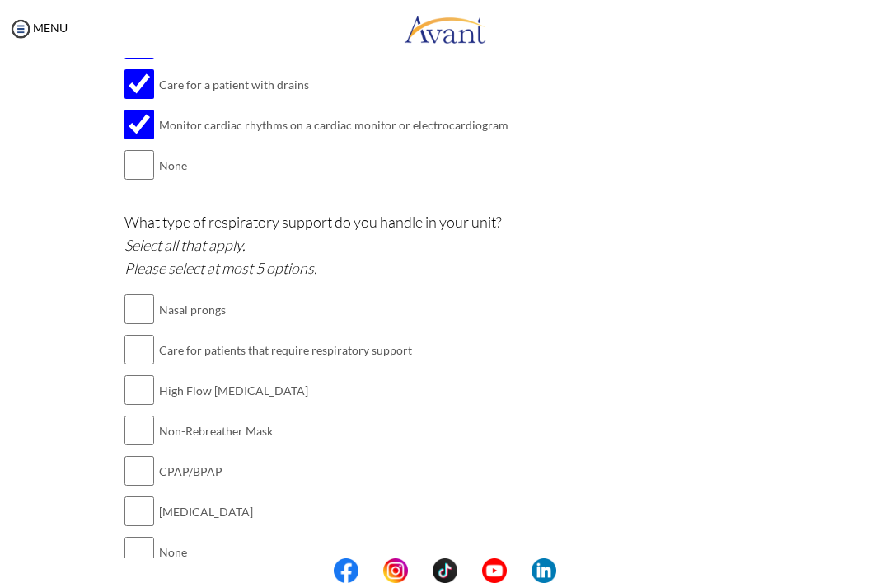
scroll to position [1938, 0]
click at [141, 293] on input "checkbox" at bounding box center [139, 309] width 30 height 33
checkbox input "true"
click at [146, 334] on input "checkbox" at bounding box center [139, 350] width 30 height 33
checkbox input "true"
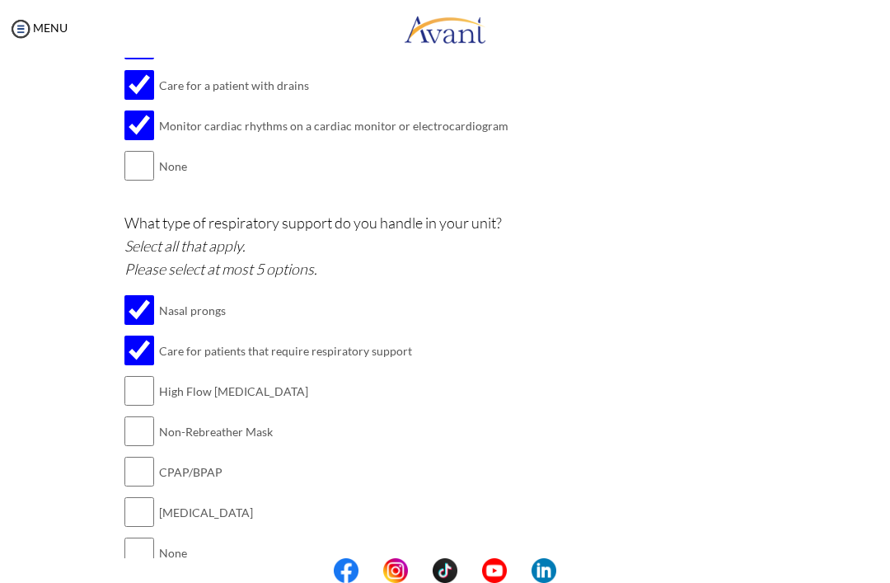
click at [137, 374] on input "checkbox" at bounding box center [139, 390] width 30 height 33
checkbox input "true"
click at [138, 415] on input "checkbox" at bounding box center [139, 431] width 30 height 33
checkbox input "true"
click at [140, 495] on input "checkbox" at bounding box center [139, 511] width 30 height 33
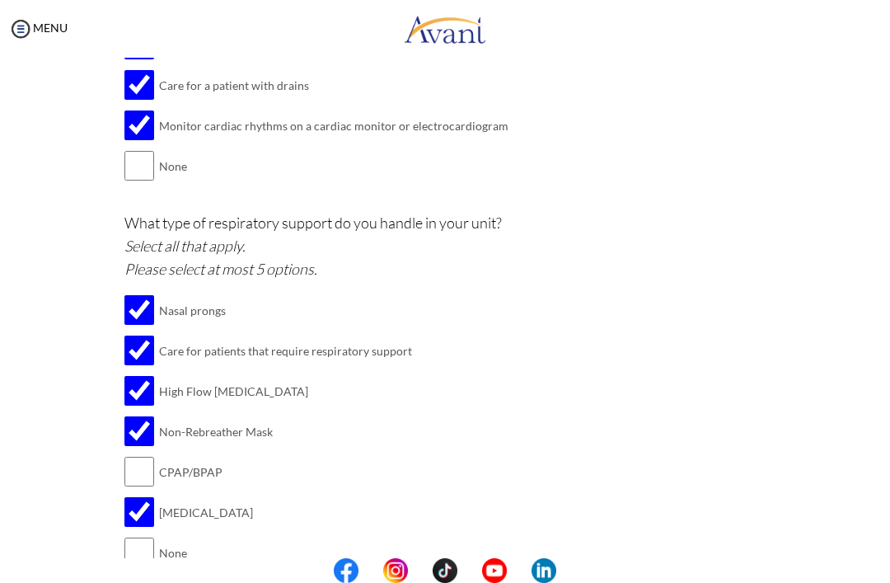
click at [141, 495] on input "checkbox" at bounding box center [139, 511] width 30 height 33
checkbox input "false"
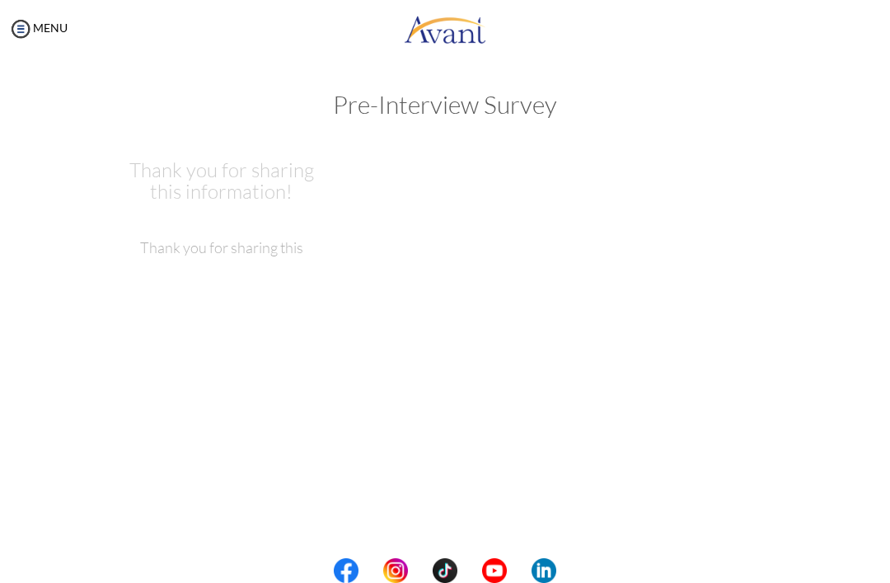
scroll to position [0, 0]
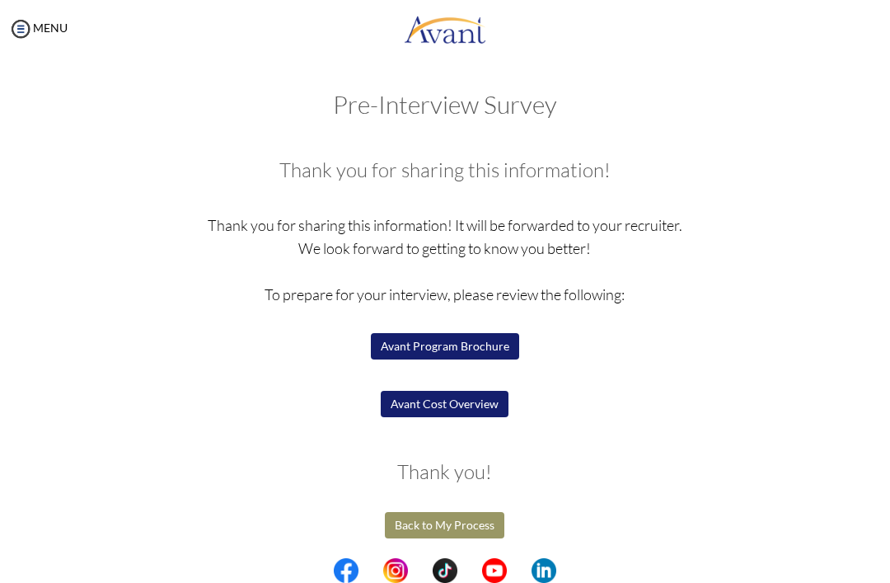
click at [479, 521] on button "Back to My Process" at bounding box center [444, 525] width 119 height 26
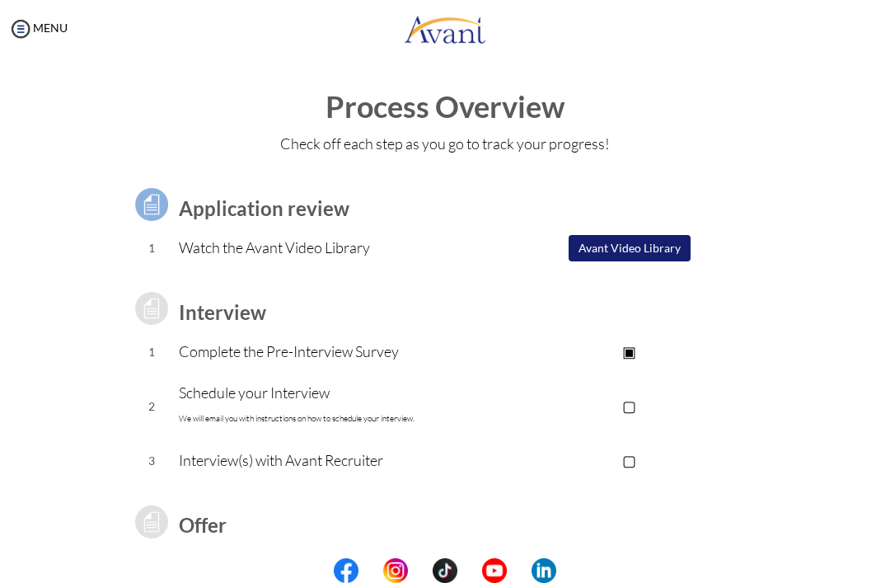
click at [658, 243] on button "Avant Video Library" at bounding box center [630, 248] width 122 height 26
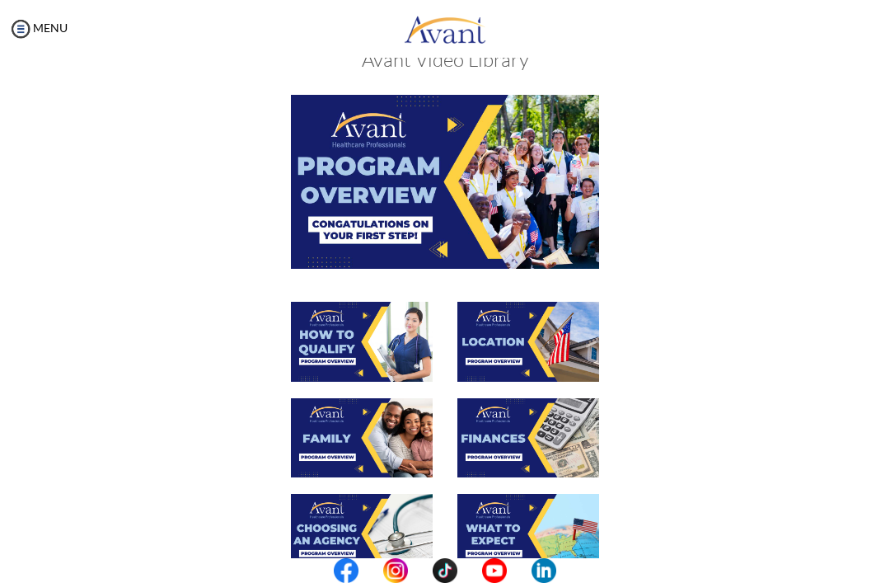
scroll to position [45, 0]
